Goal: Find specific page/section: Find specific page/section

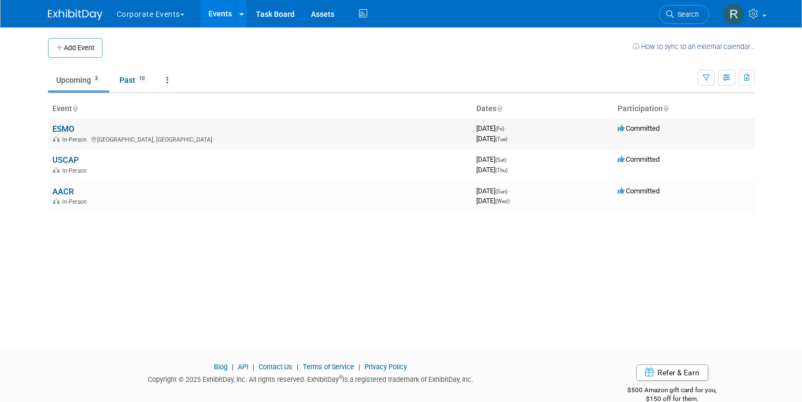
click at [60, 133] on link "ESMO" at bounding box center [63, 129] width 22 height 10
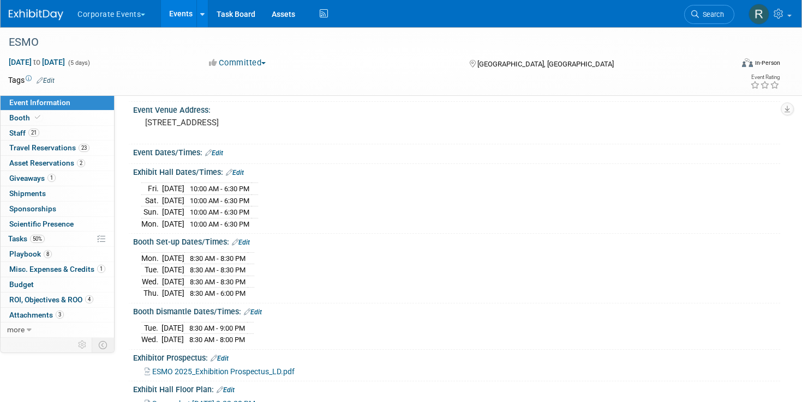
scroll to position [73, 0]
